Goal: Information Seeking & Learning: Check status

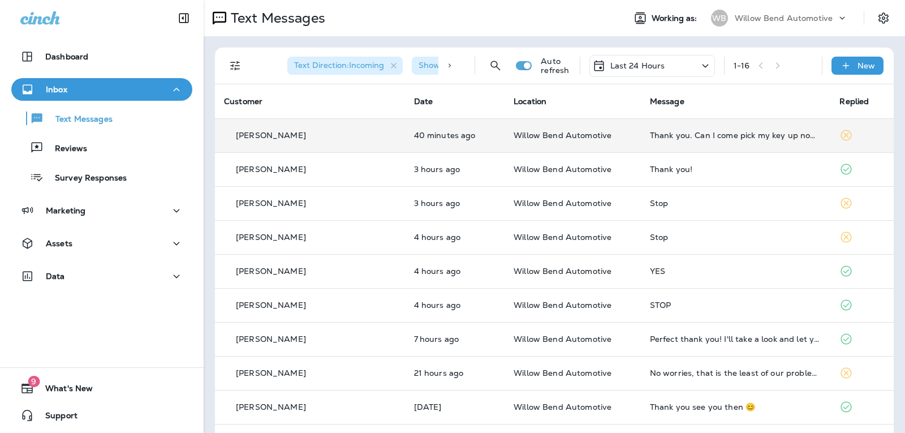
click at [707, 143] on td "Thank you. Can I come pick my key up now and leave my car until my boyfriend ge…" at bounding box center [736, 135] width 190 height 34
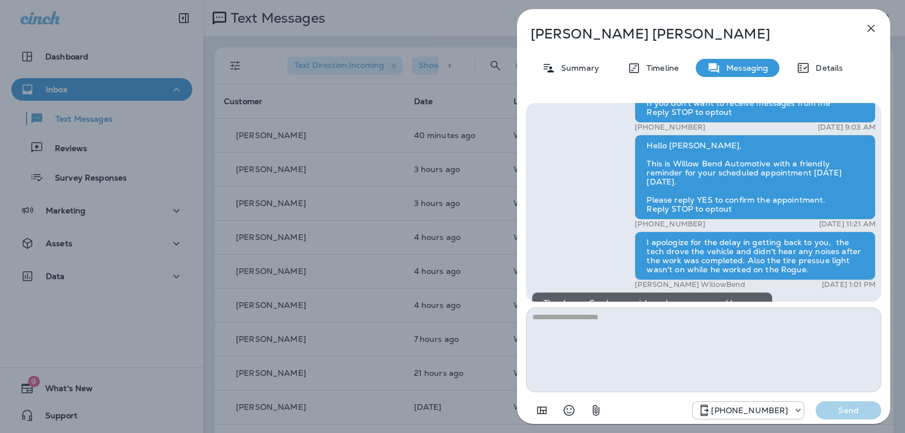
scroll to position [-226, 0]
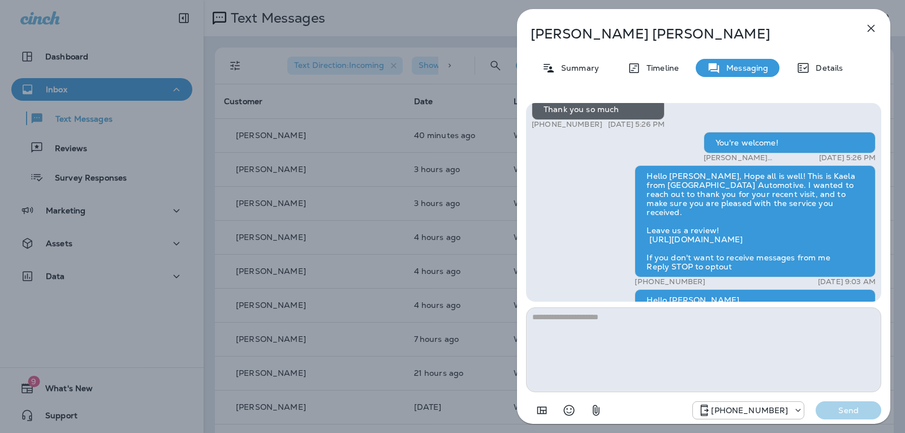
click at [868, 32] on icon "button" at bounding box center [871, 28] width 14 height 14
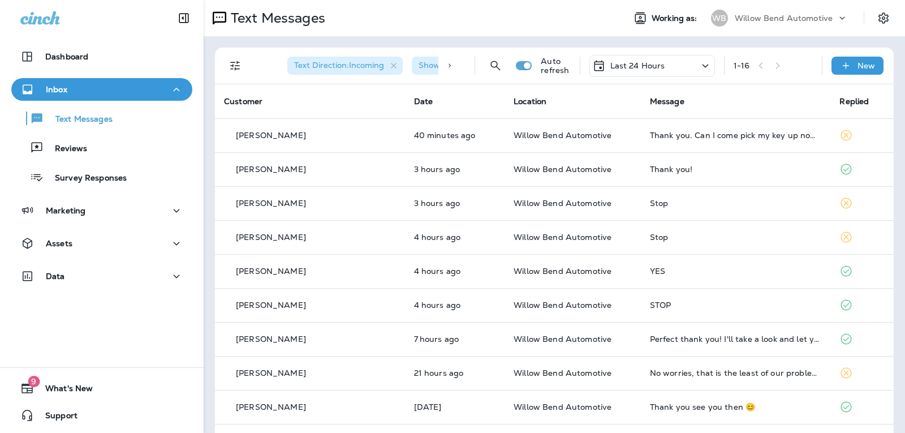
click at [646, 70] on p "Last 24 Hours" at bounding box center [637, 65] width 55 height 9
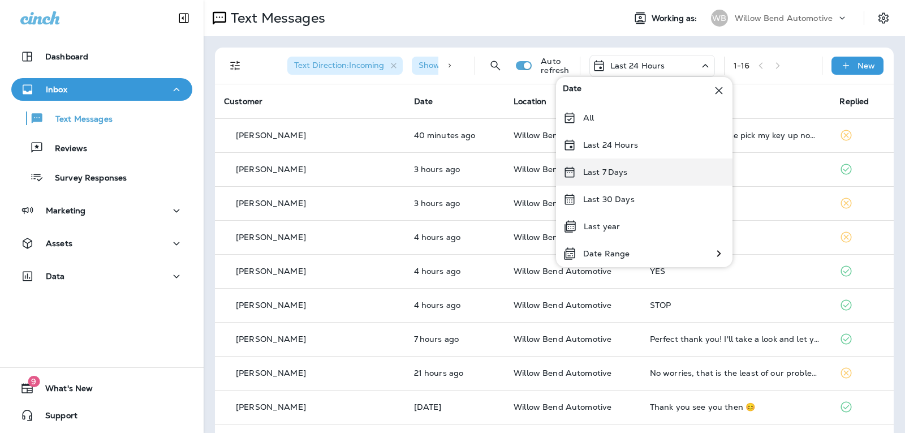
click at [613, 174] on p "Last 7 Days" at bounding box center [605, 171] width 45 height 9
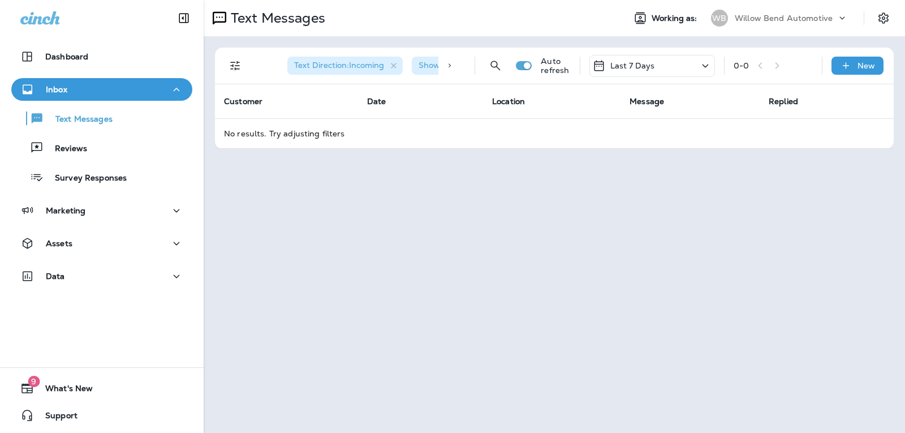
click at [661, 65] on div "Last 7 Days" at bounding box center [652, 66] width 126 height 22
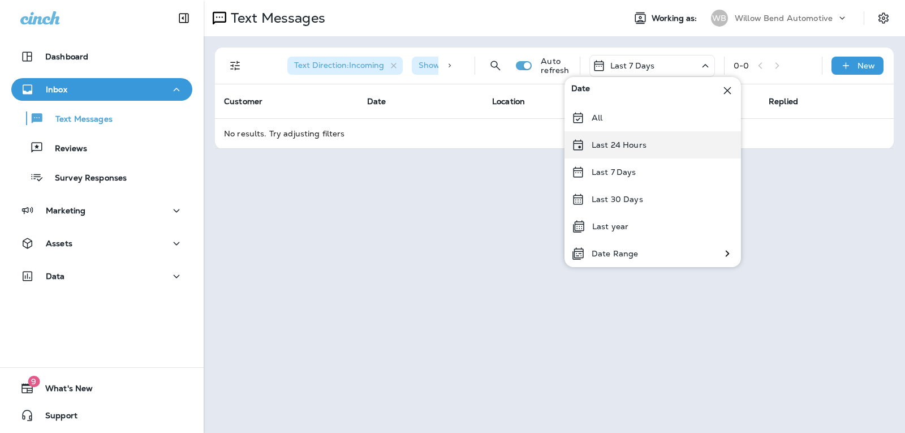
click at [639, 150] on div "Last 24 Hours" at bounding box center [653, 144] width 177 height 27
